Goal: Task Accomplishment & Management: Complete application form

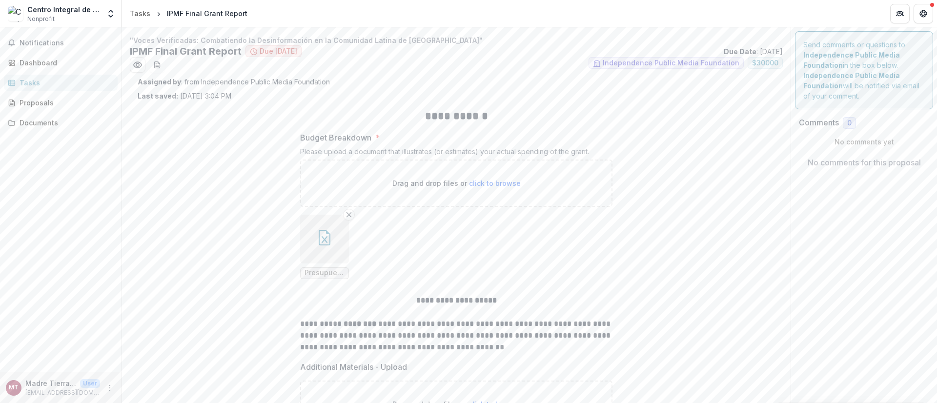
scroll to position [192, 0]
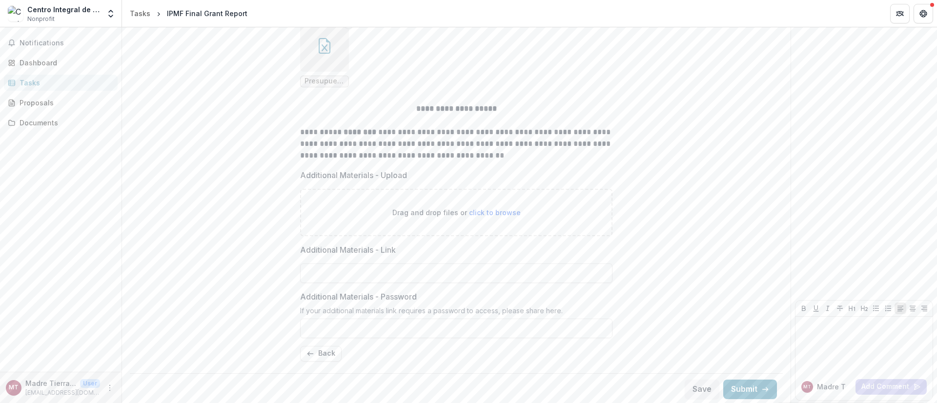
click at [501, 210] on span "click to browse" at bounding box center [495, 212] width 52 height 8
type input "**********"
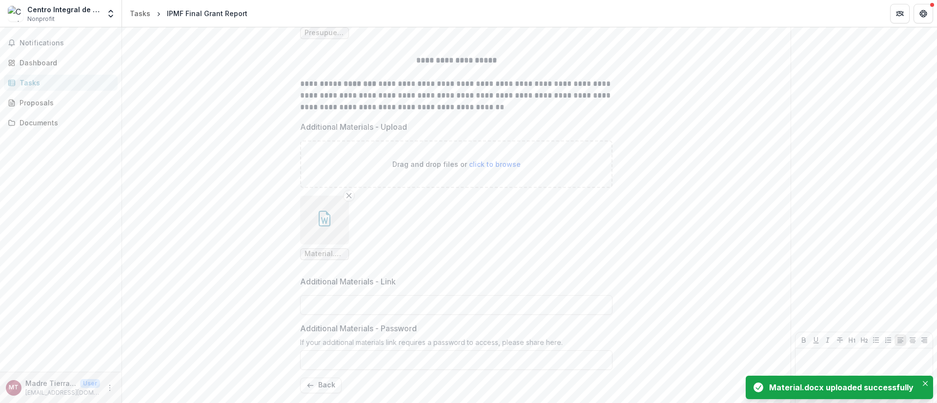
scroll to position [272, 0]
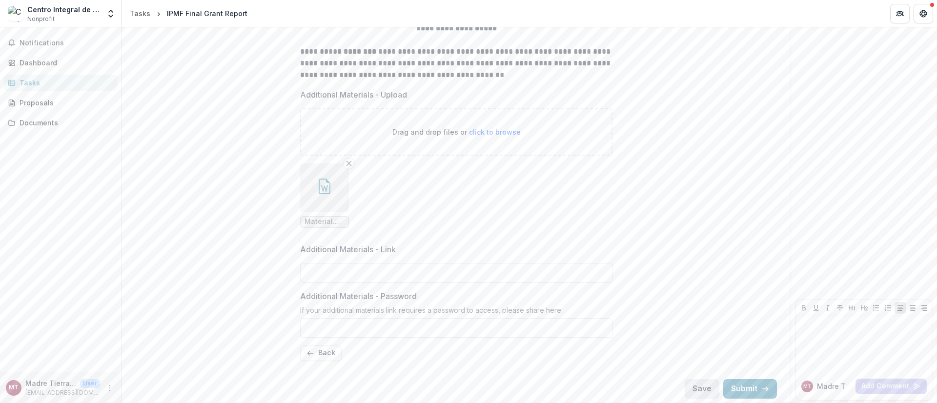
click at [700, 389] on button "Save" at bounding box center [701, 389] width 35 height 20
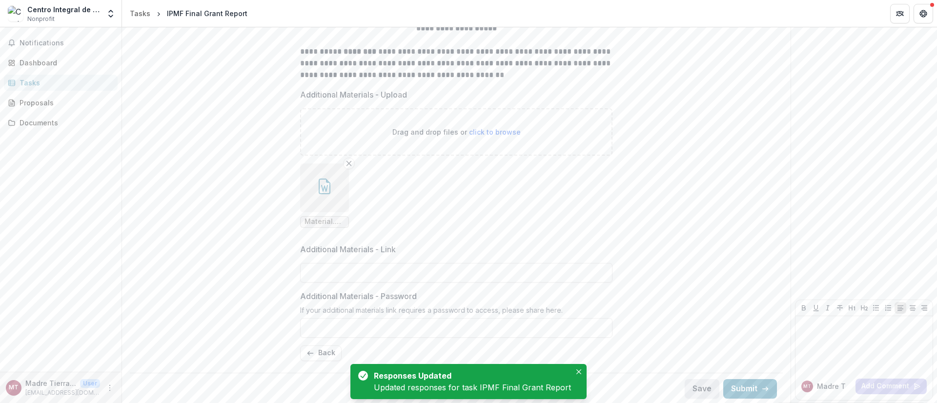
click at [700, 383] on button "Save" at bounding box center [701, 389] width 35 height 20
click at [326, 352] on button "Back" at bounding box center [320, 353] width 41 height 16
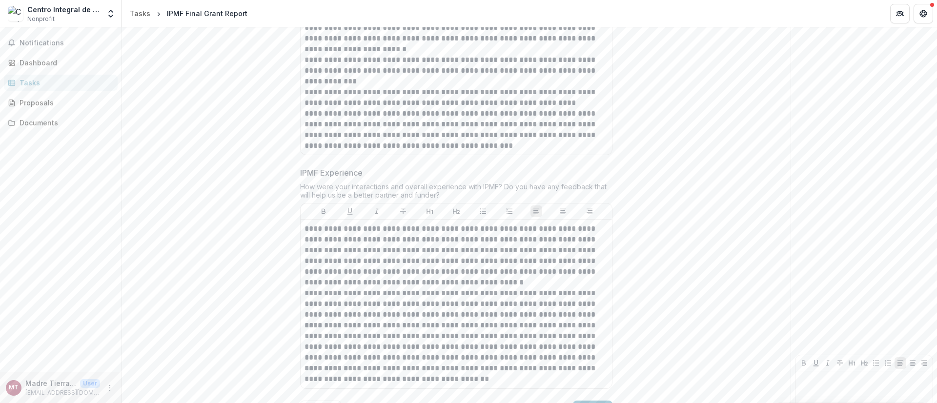
scroll to position [1999, 0]
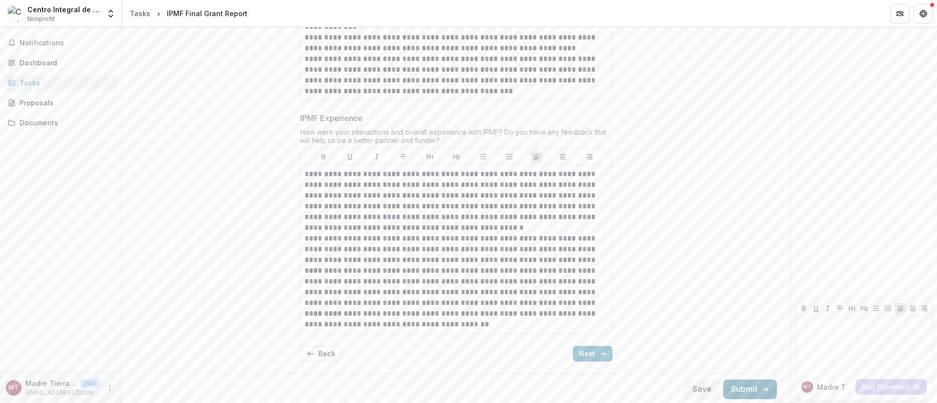
click at [752, 388] on button "Submit" at bounding box center [750, 390] width 54 height 20
click at [585, 356] on button "Next" at bounding box center [593, 354] width 40 height 16
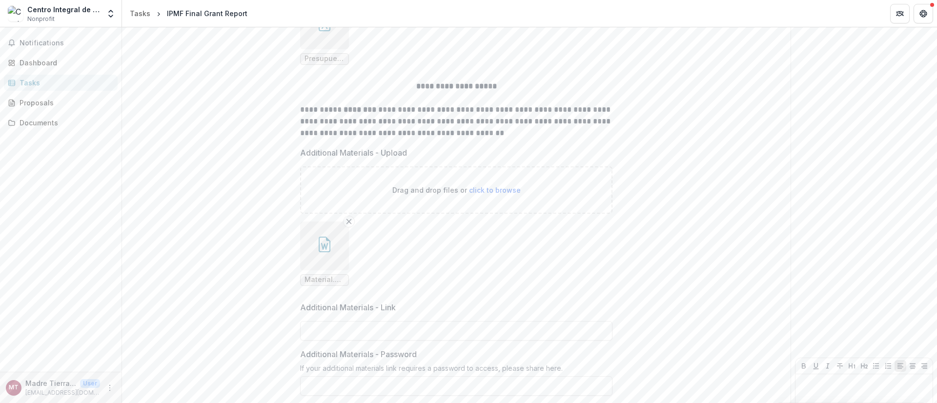
scroll to position [272, 0]
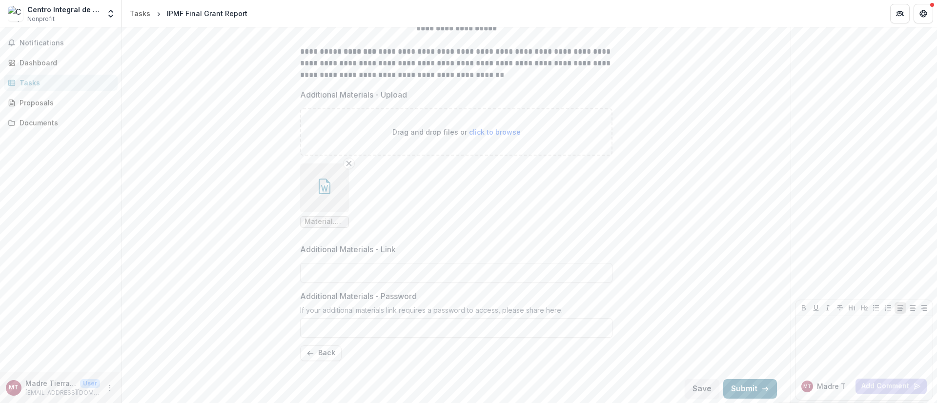
click at [748, 387] on button "Submit" at bounding box center [750, 389] width 54 height 20
drag, startPoint x: 533, startPoint y: 80, endPoint x: 317, endPoint y: 84, distance: 215.7
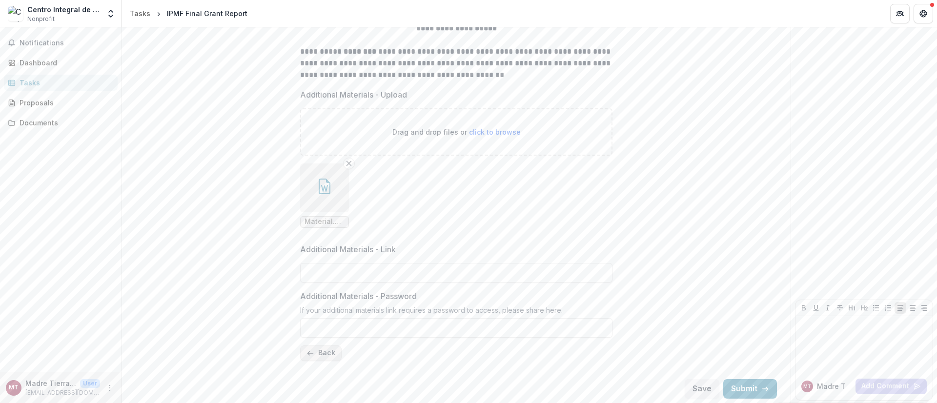
click at [313, 352] on button "Back" at bounding box center [320, 353] width 41 height 16
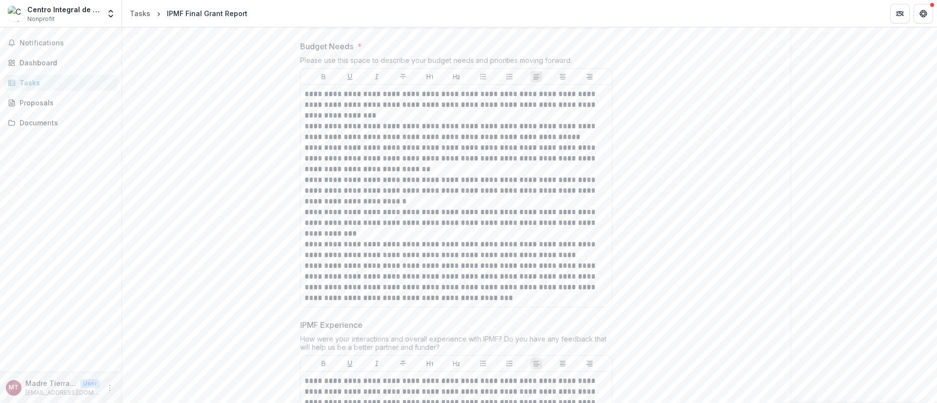
scroll to position [1999, 0]
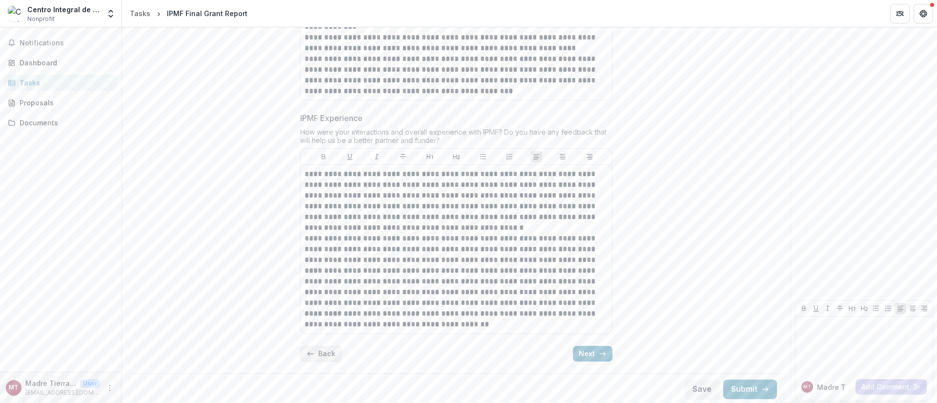
click at [324, 353] on button "Back" at bounding box center [320, 354] width 41 height 16
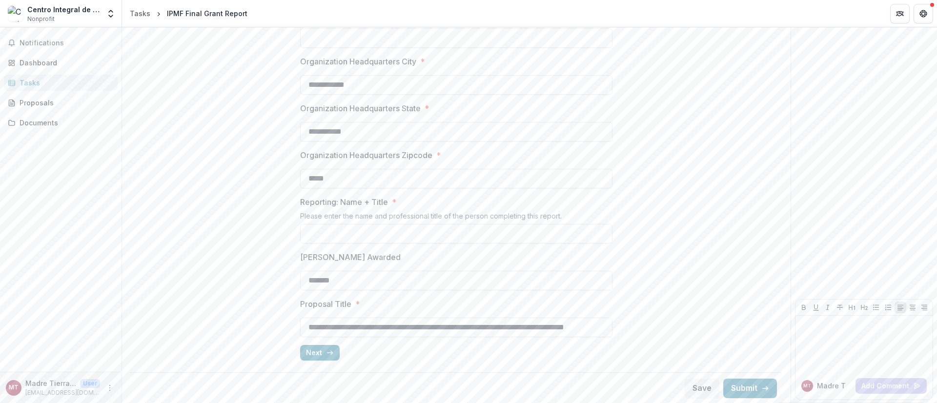
scroll to position [0, 36]
drag, startPoint x: 301, startPoint y: 325, endPoint x: 573, endPoint y: 324, distance: 271.2
click at [622, 323] on div "**********" at bounding box center [456, 110] width 637 height 516
paste input "**********"
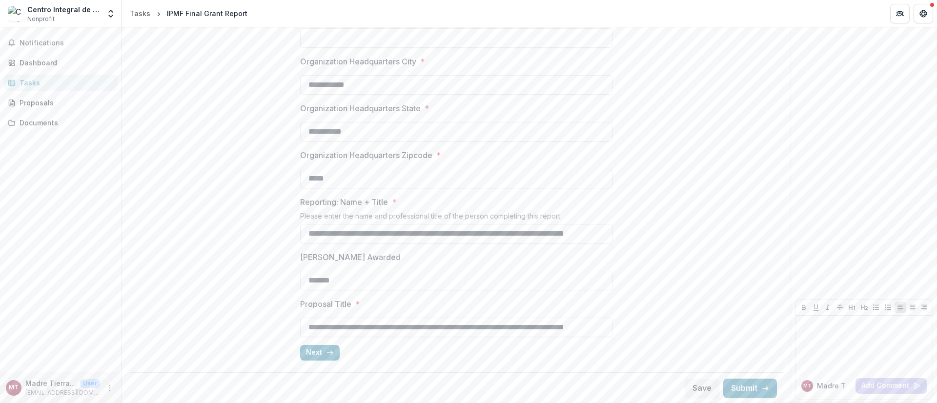
scroll to position [0, 36]
type input "**********"
click at [742, 389] on button "Submit" at bounding box center [750, 389] width 54 height 20
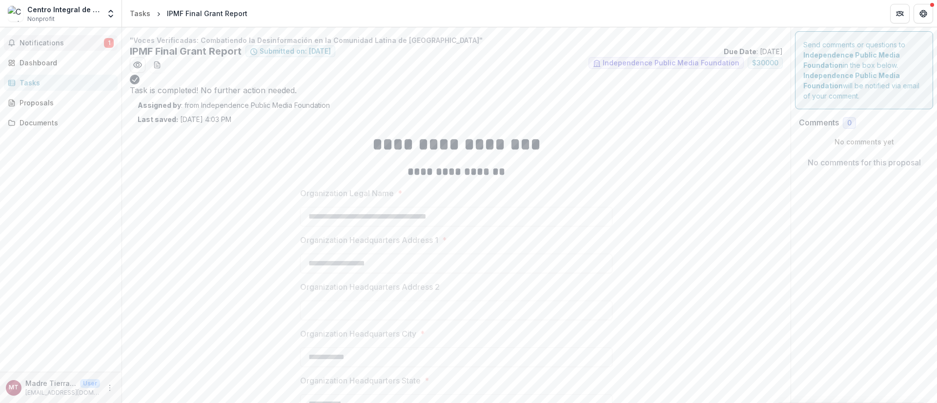
click at [64, 40] on span "Notifications" at bounding box center [62, 43] width 84 height 8
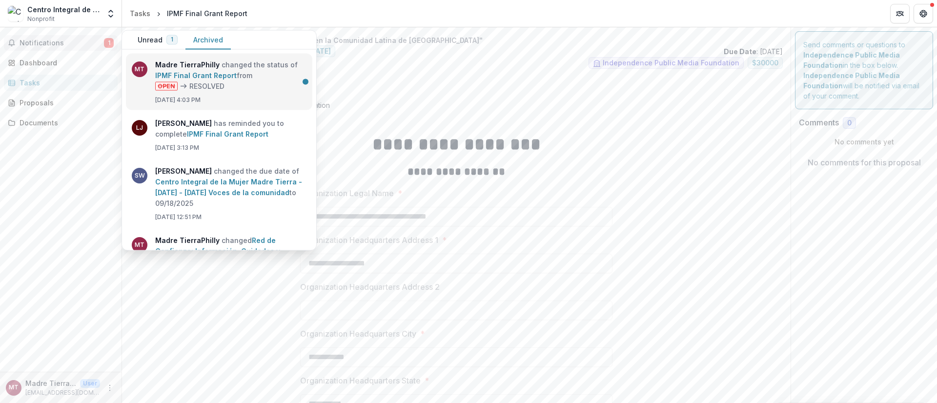
click at [237, 71] on link "IPMF Final Grant Report" at bounding box center [195, 75] width 81 height 8
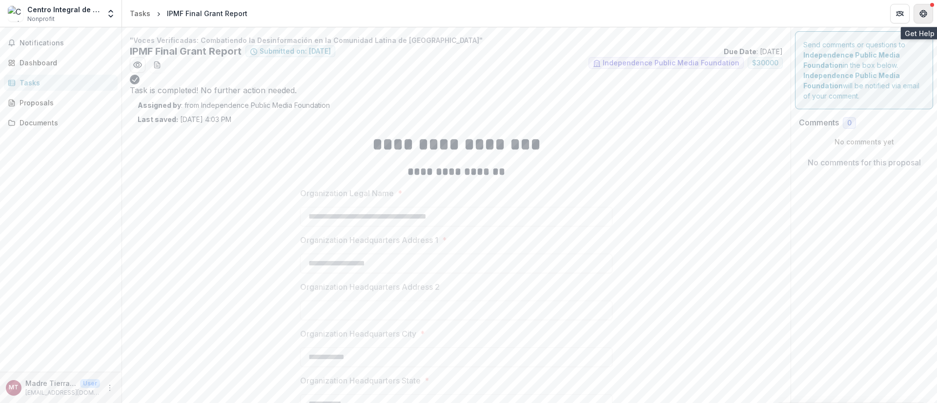
click at [920, 16] on icon "Get Help" at bounding box center [923, 14] width 8 height 8
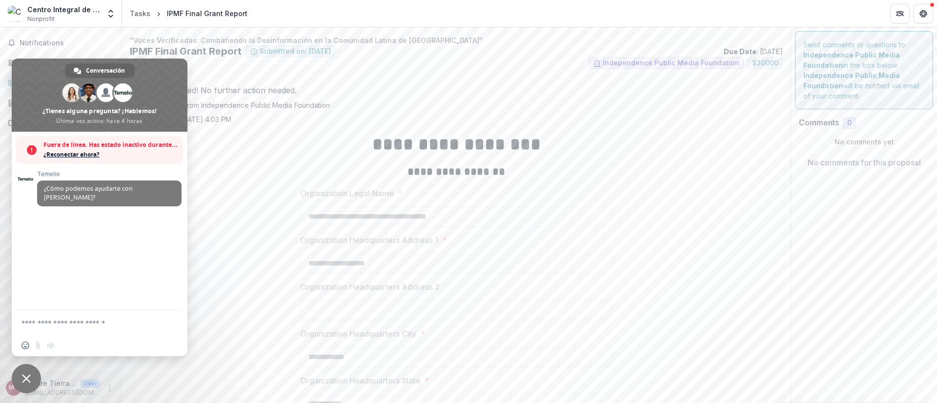
click at [215, 164] on div "**********" at bounding box center [456, 382] width 637 height 516
click at [804, 20] on header "Tasks IPMF Final Grant Report" at bounding box center [529, 13] width 815 height 27
click at [39, 40] on span "Notifications" at bounding box center [67, 43] width 94 height 8
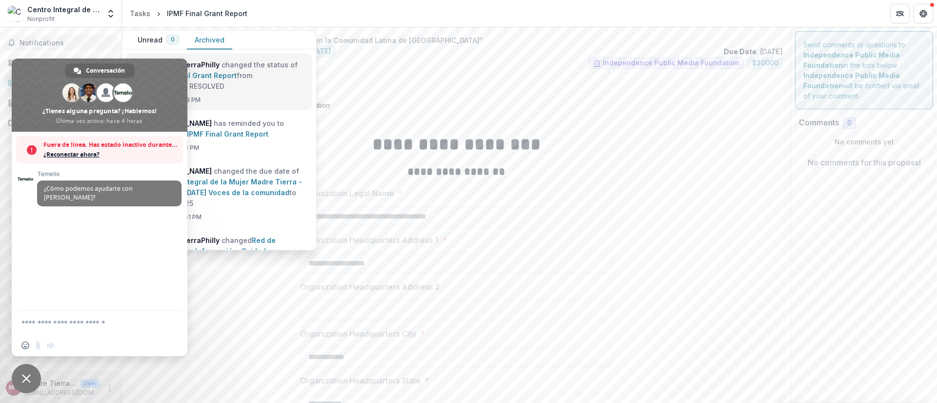
click at [222, 71] on link "IPMF Final Grant Report" at bounding box center [195, 75] width 81 height 8
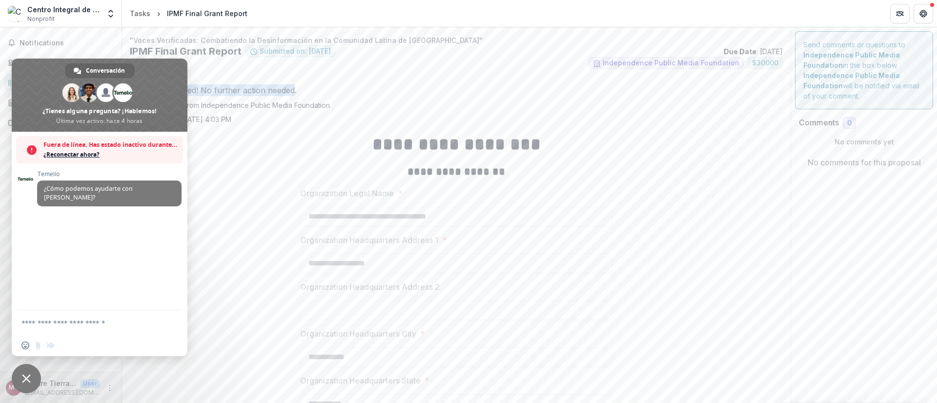
drag, startPoint x: 322, startPoint y: 80, endPoint x: 317, endPoint y: 81, distance: 5.6
click at [317, 81] on div "Task is completed! No further action needed." at bounding box center [456, 84] width 653 height 23
